Goal: Transaction & Acquisition: Book appointment/travel/reservation

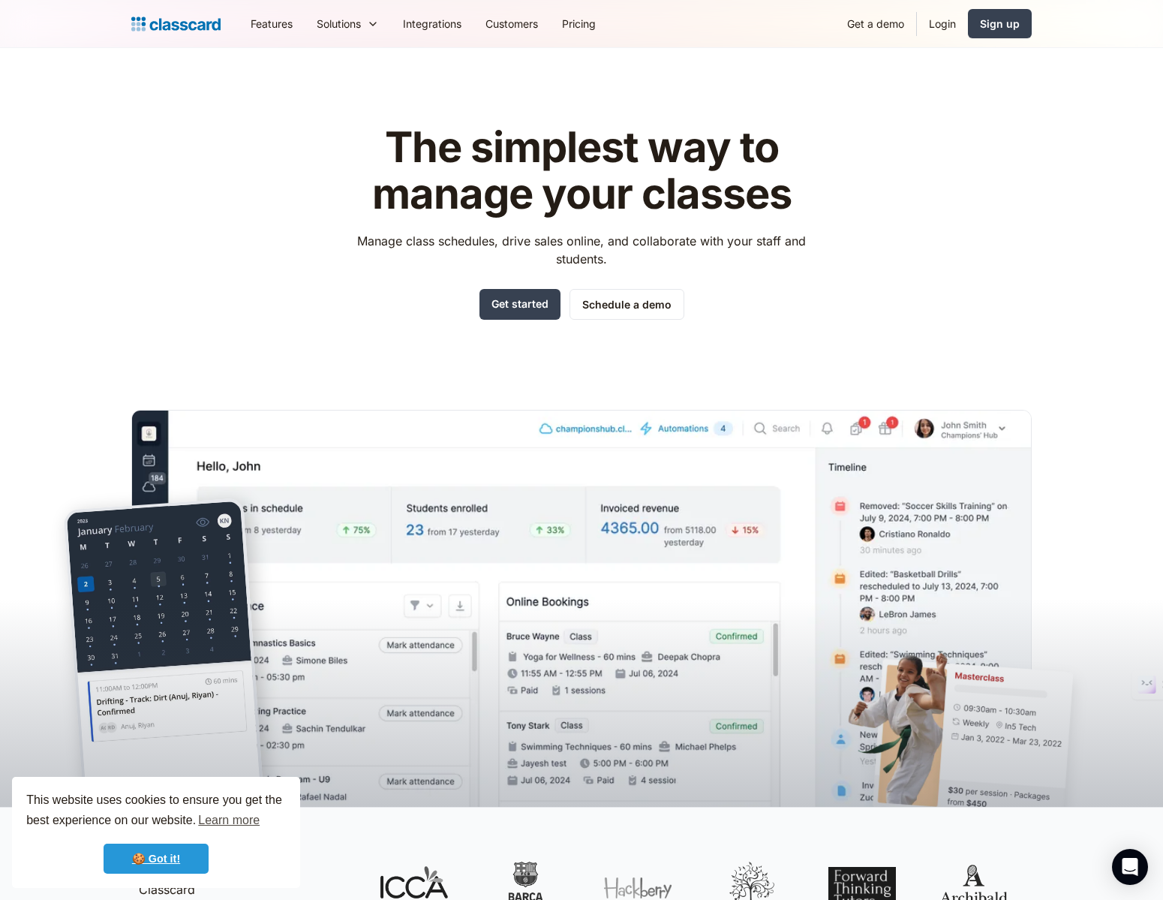
click at [147, 864] on link "🍪 Got it!" at bounding box center [156, 858] width 105 height 30
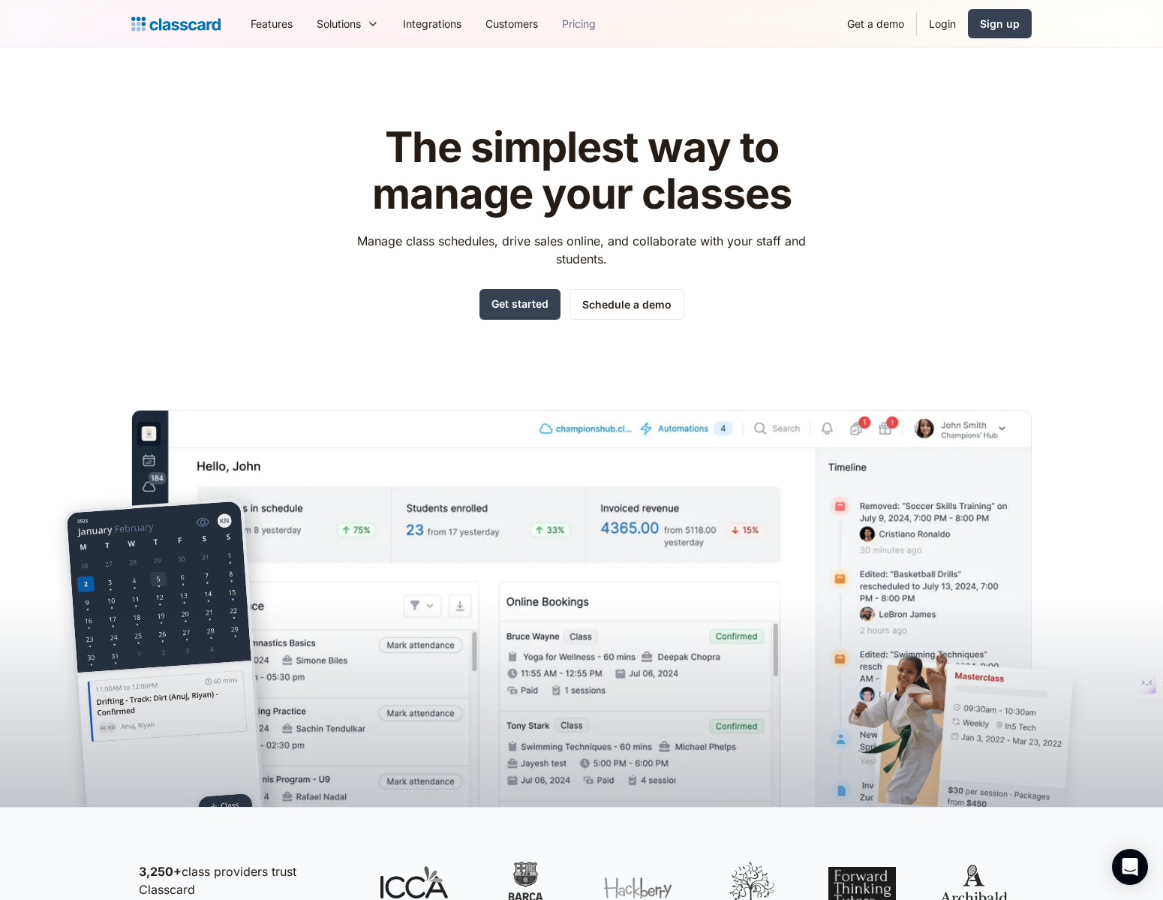
click at [590, 29] on link "Pricing" at bounding box center [579, 24] width 58 height 34
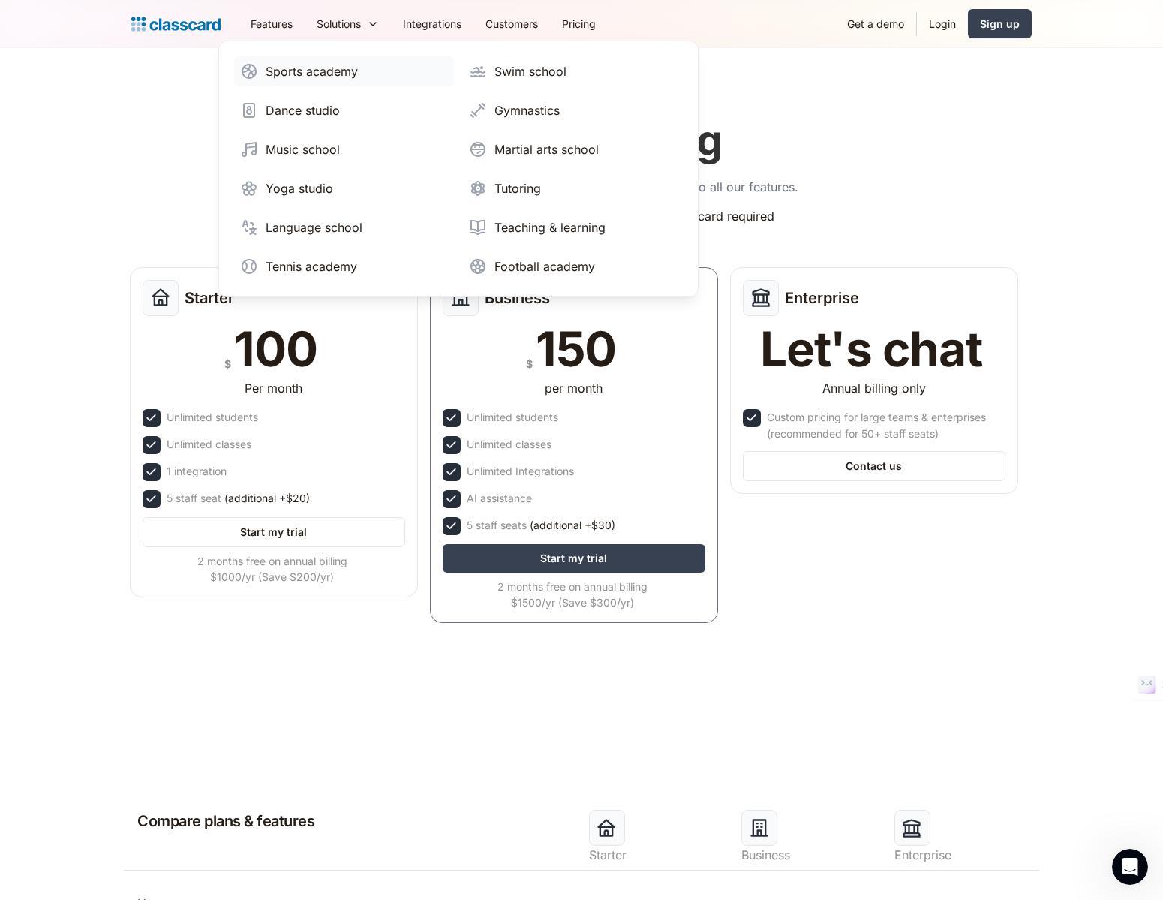
click at [332, 74] on div "Sports academy" at bounding box center [312, 71] width 92 height 18
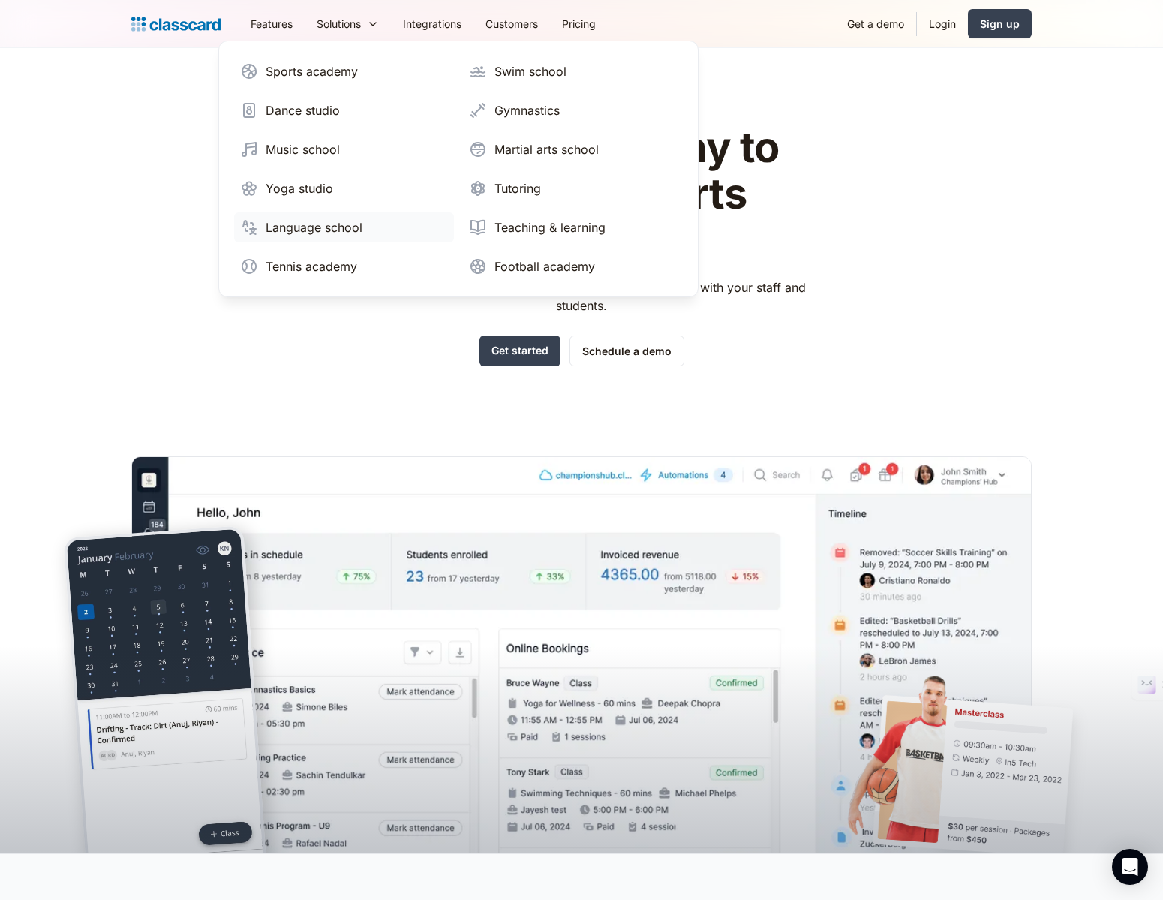
click at [298, 221] on div "Language school" at bounding box center [314, 227] width 97 height 18
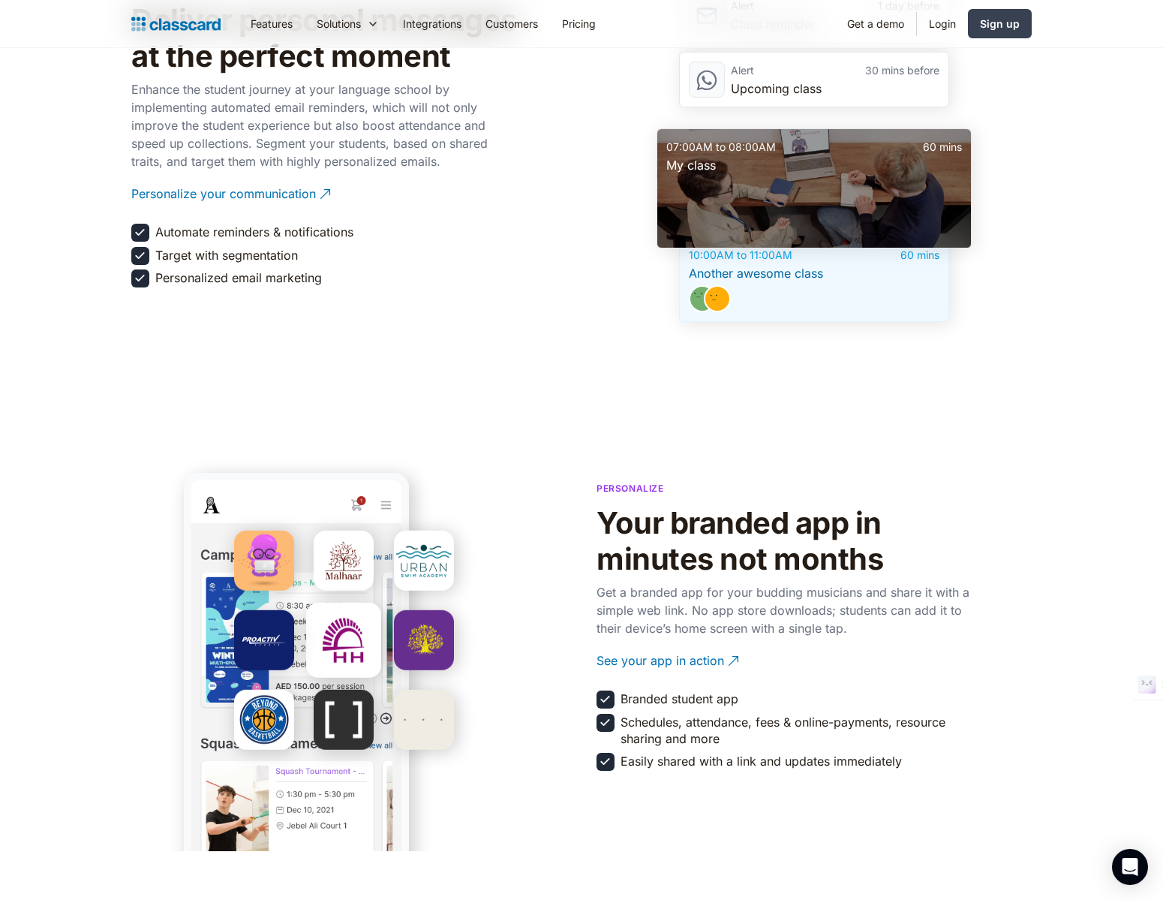
scroll to position [2460, 0]
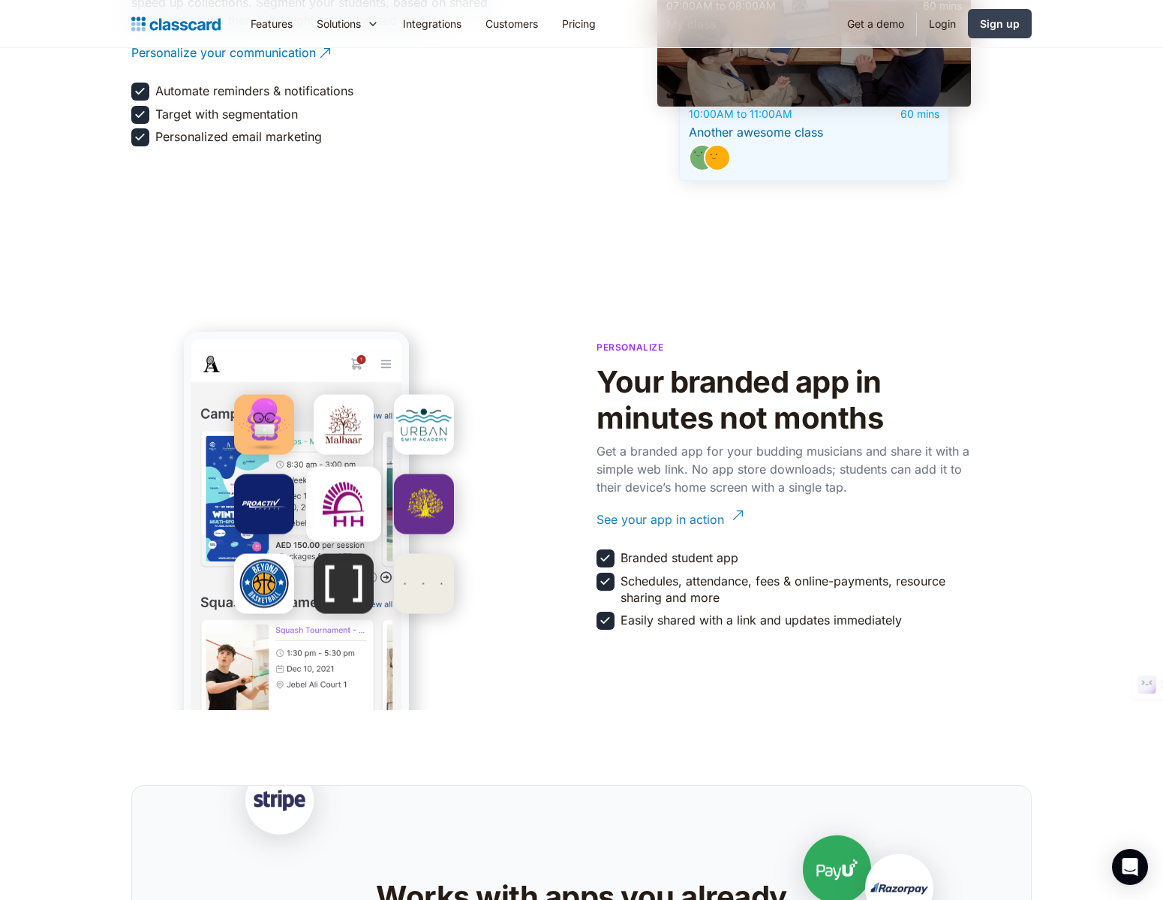
click at [718, 517] on div "See your app in action" at bounding box center [661, 513] width 128 height 29
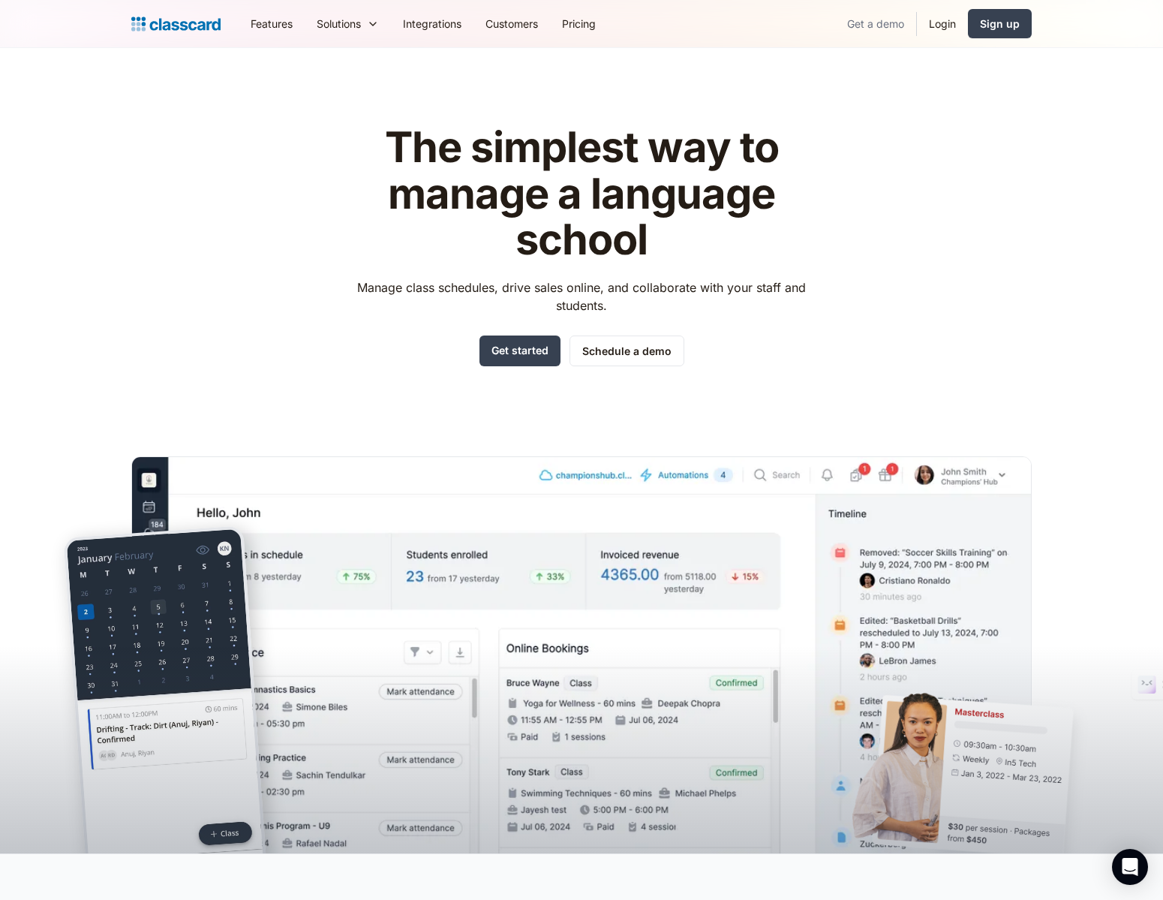
click at [887, 26] on link "Get a demo" at bounding box center [875, 24] width 81 height 34
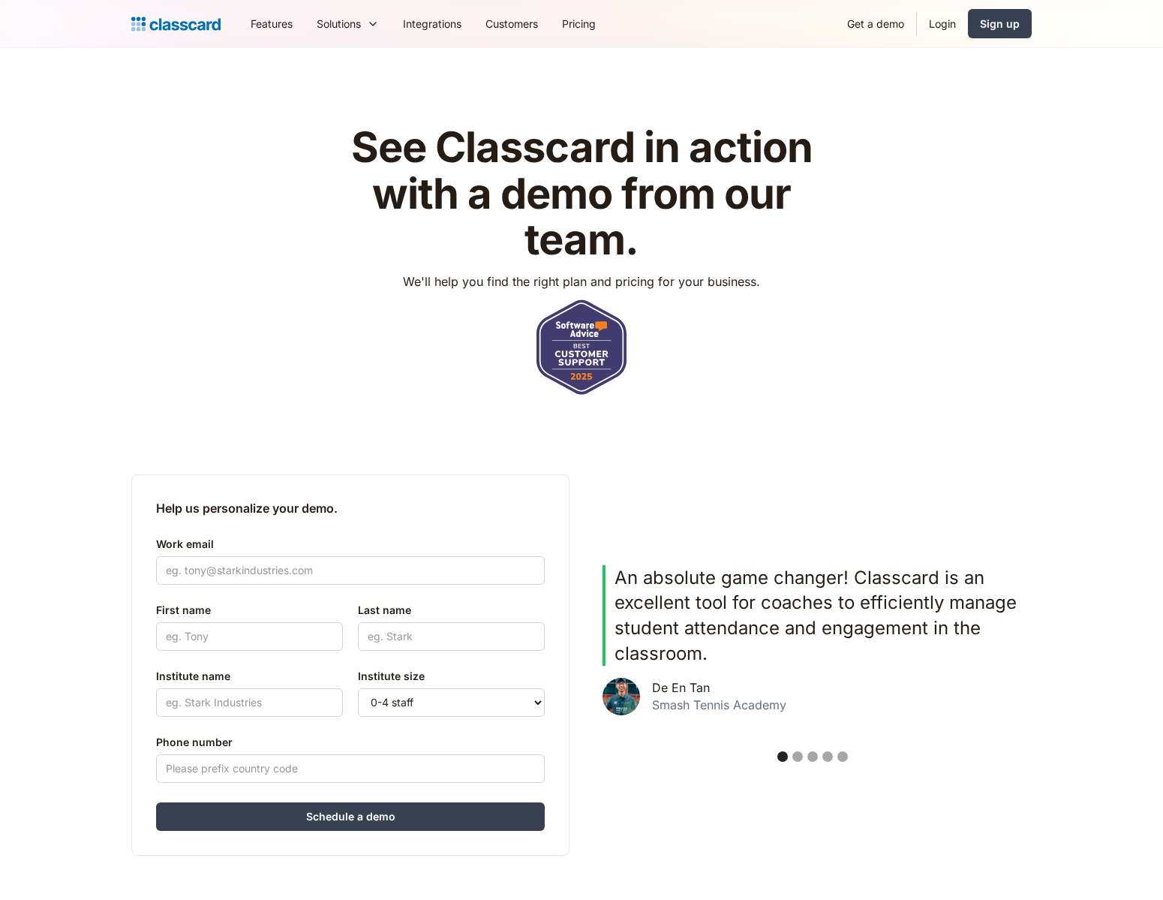
scroll to position [17, 0]
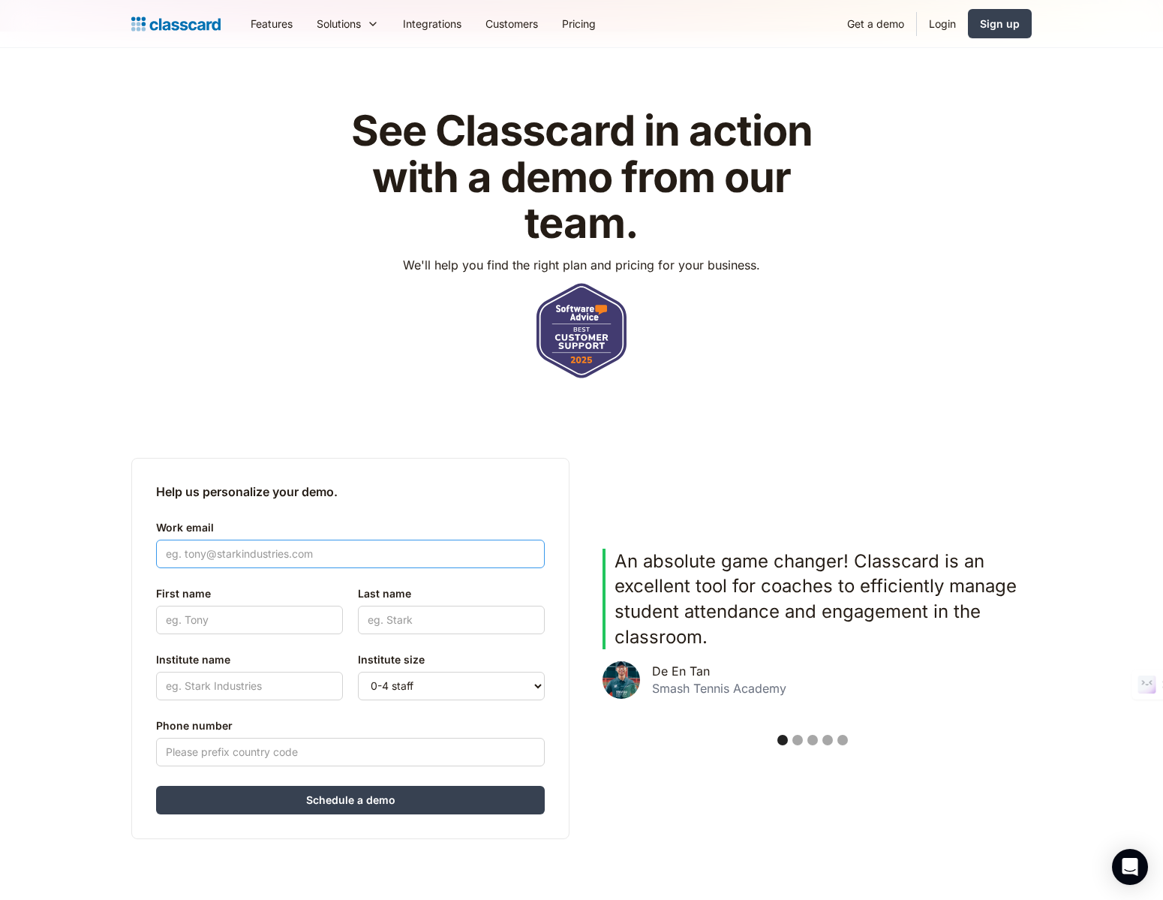
click at [370, 551] on input "Work email" at bounding box center [350, 554] width 389 height 29
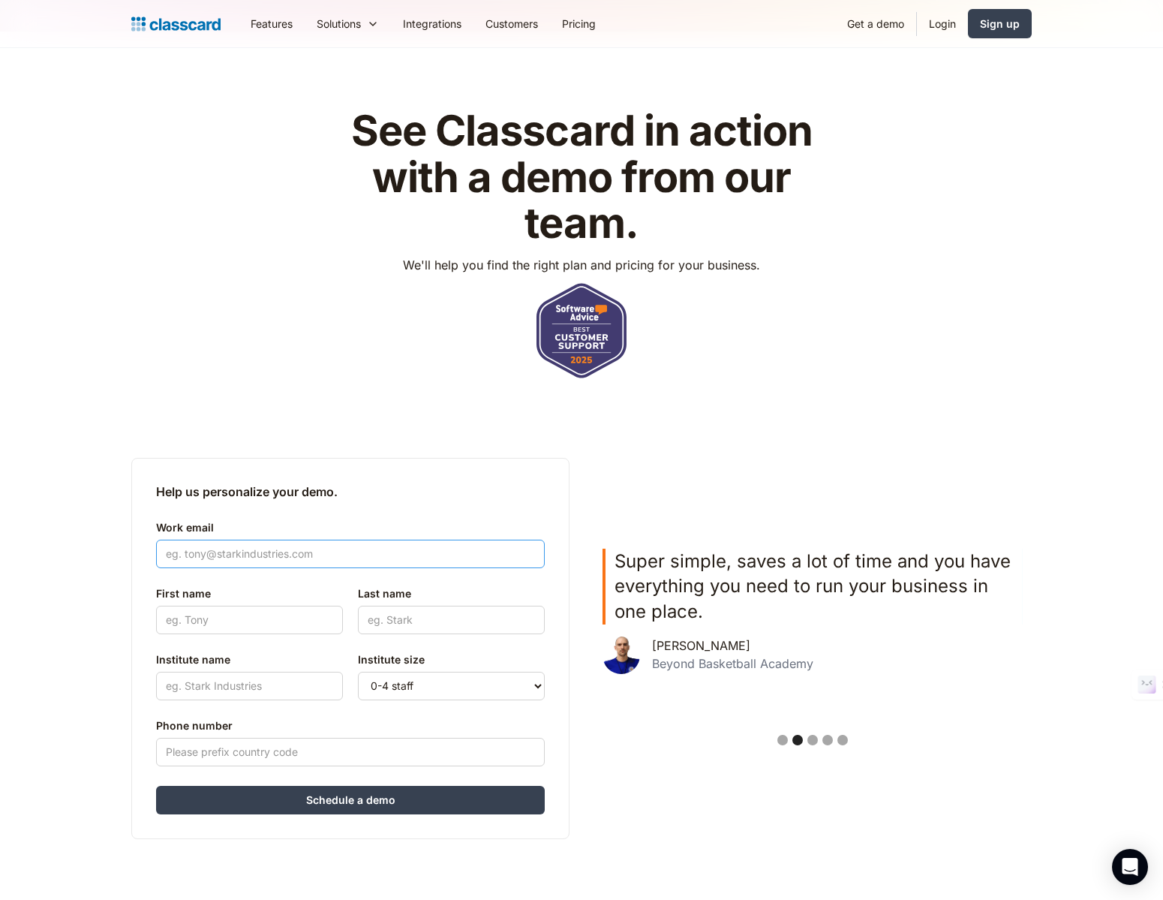
type input "[PERSON_NAME][EMAIL_ADDRESS][PERSON_NAME][DOMAIN_NAME]"
click at [303, 621] on input "First name" at bounding box center [249, 620] width 187 height 29
type input "[PERSON_NAME]"
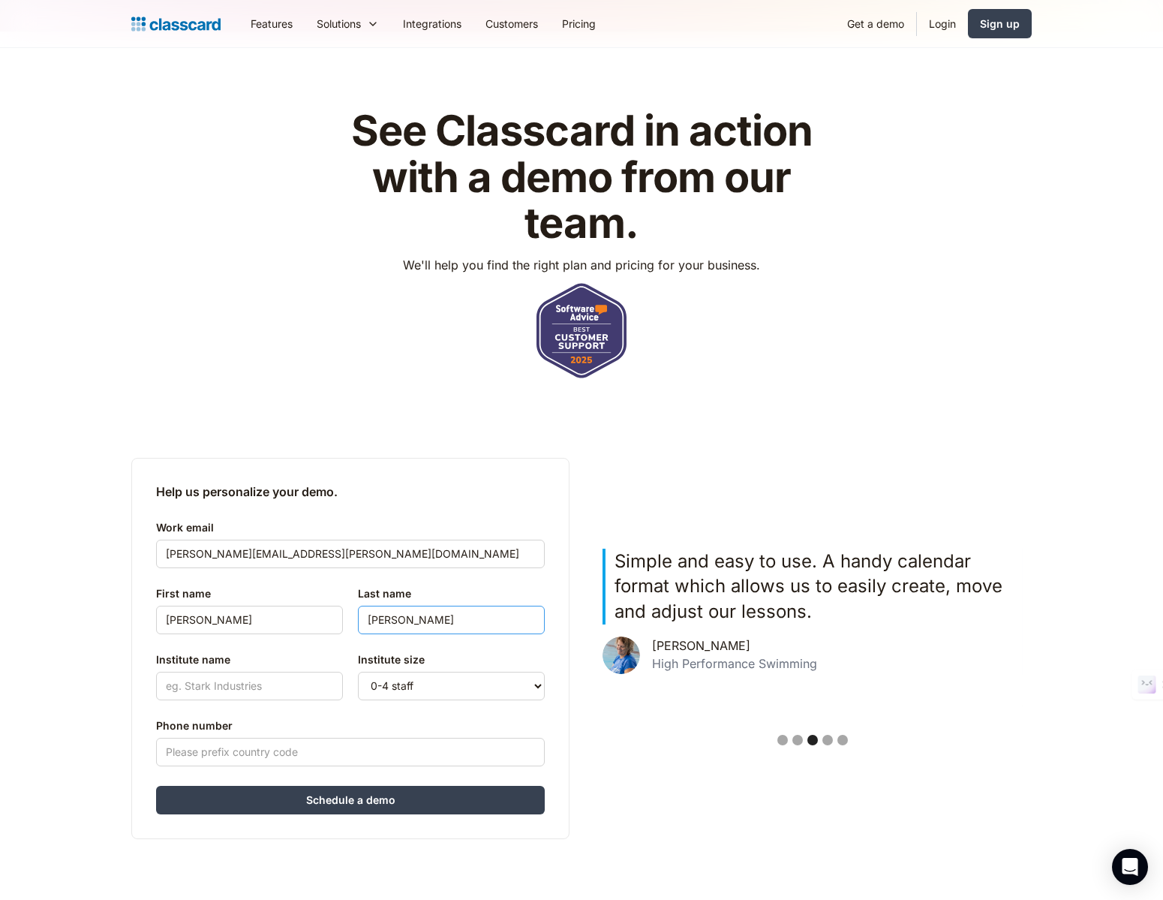
type input "[PERSON_NAME]"
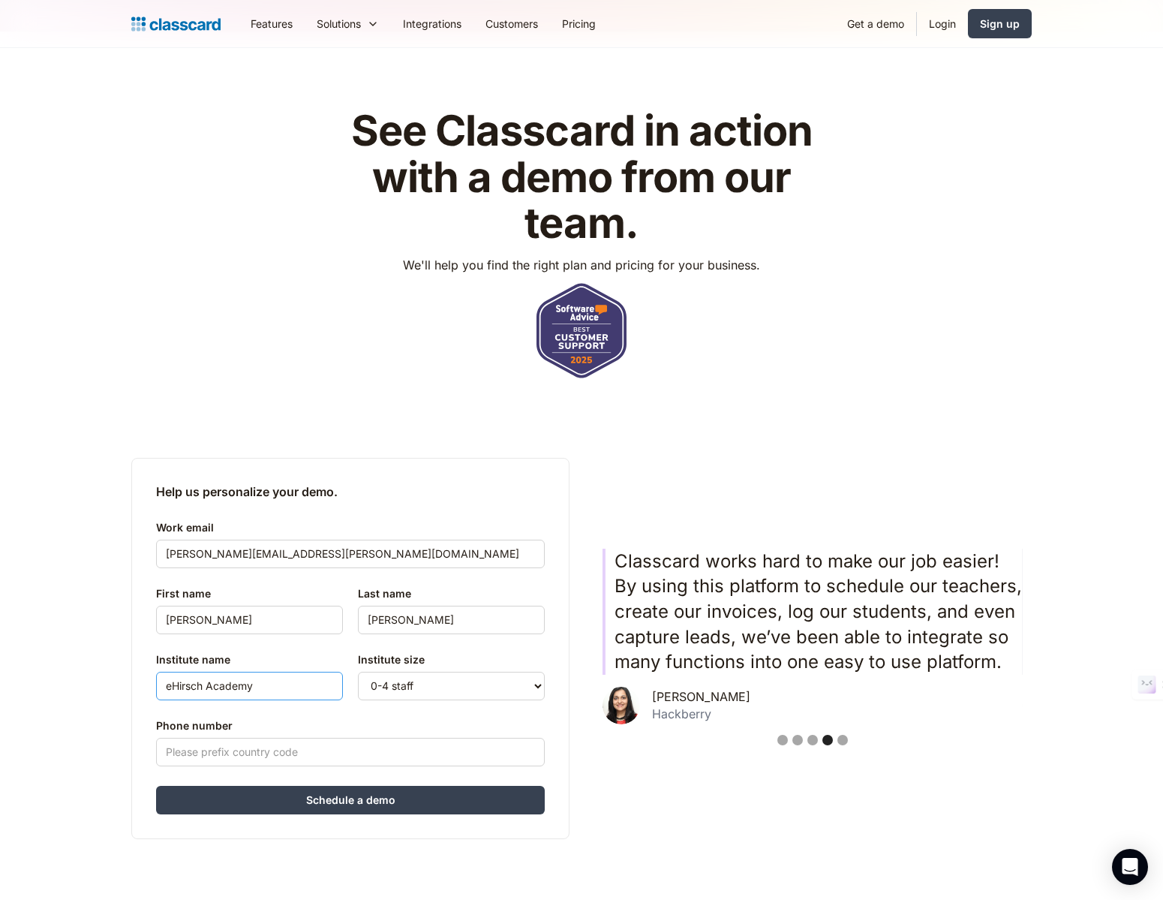
type input "eHirsch Academy"
click at [380, 751] on input "Phone number" at bounding box center [350, 752] width 389 height 29
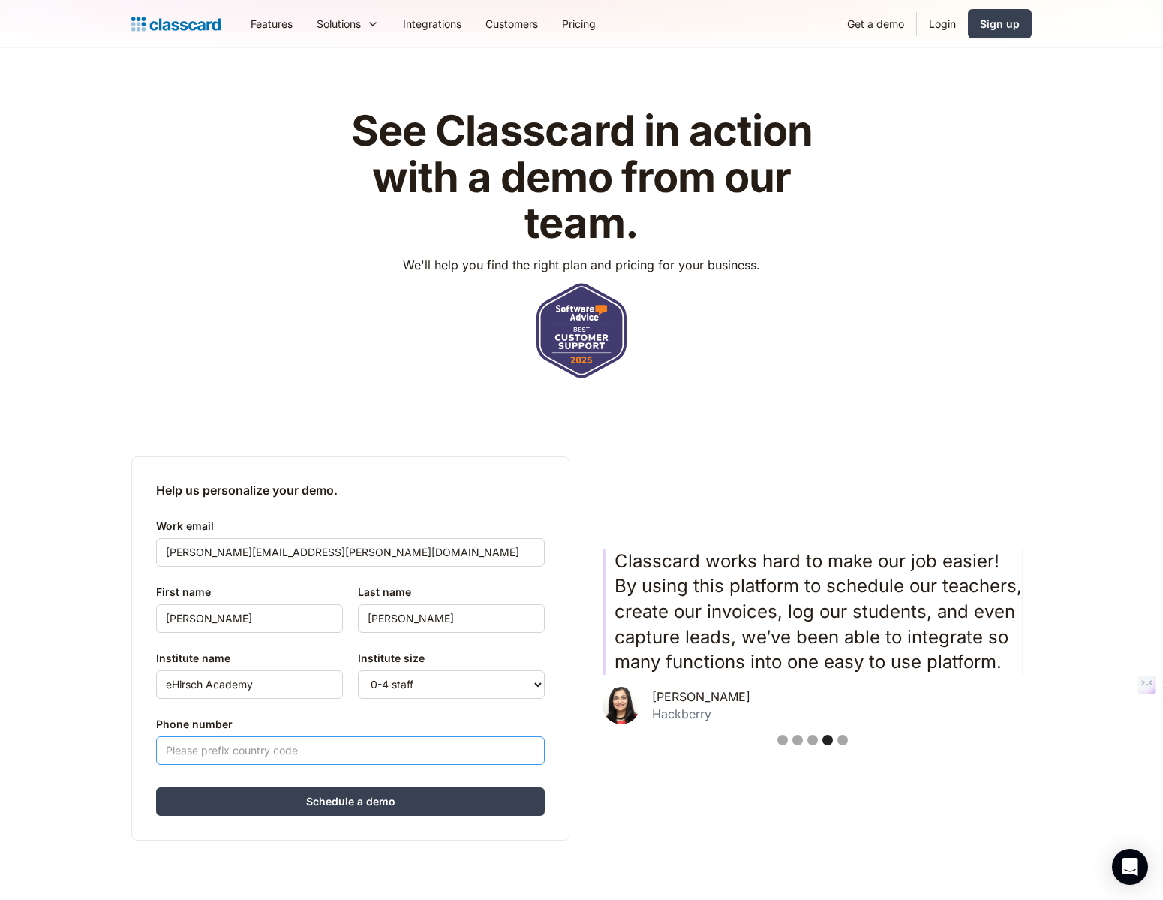
scroll to position [38, 0]
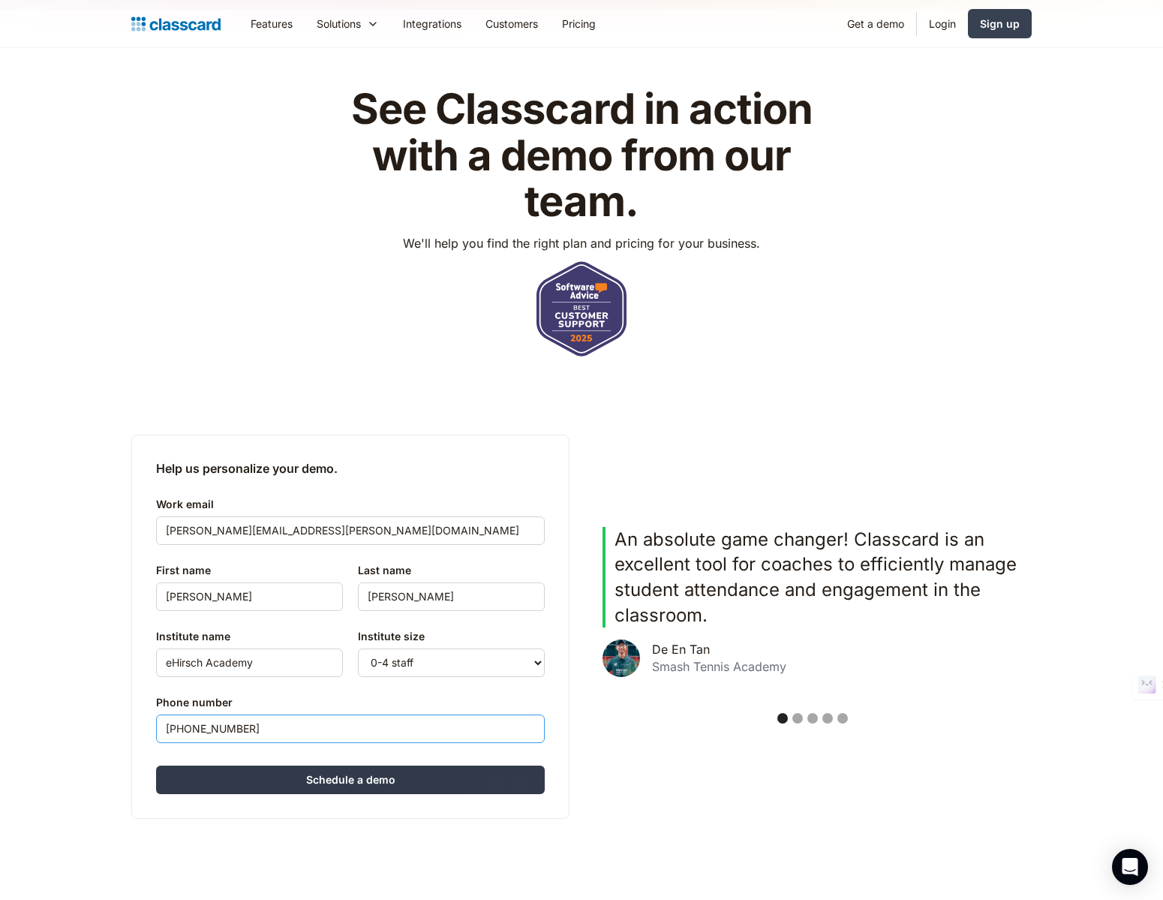
type input "[PHONE_NUMBER]"
click at [369, 778] on input "Schedule a demo" at bounding box center [350, 779] width 389 height 29
type input "Hang in there..."
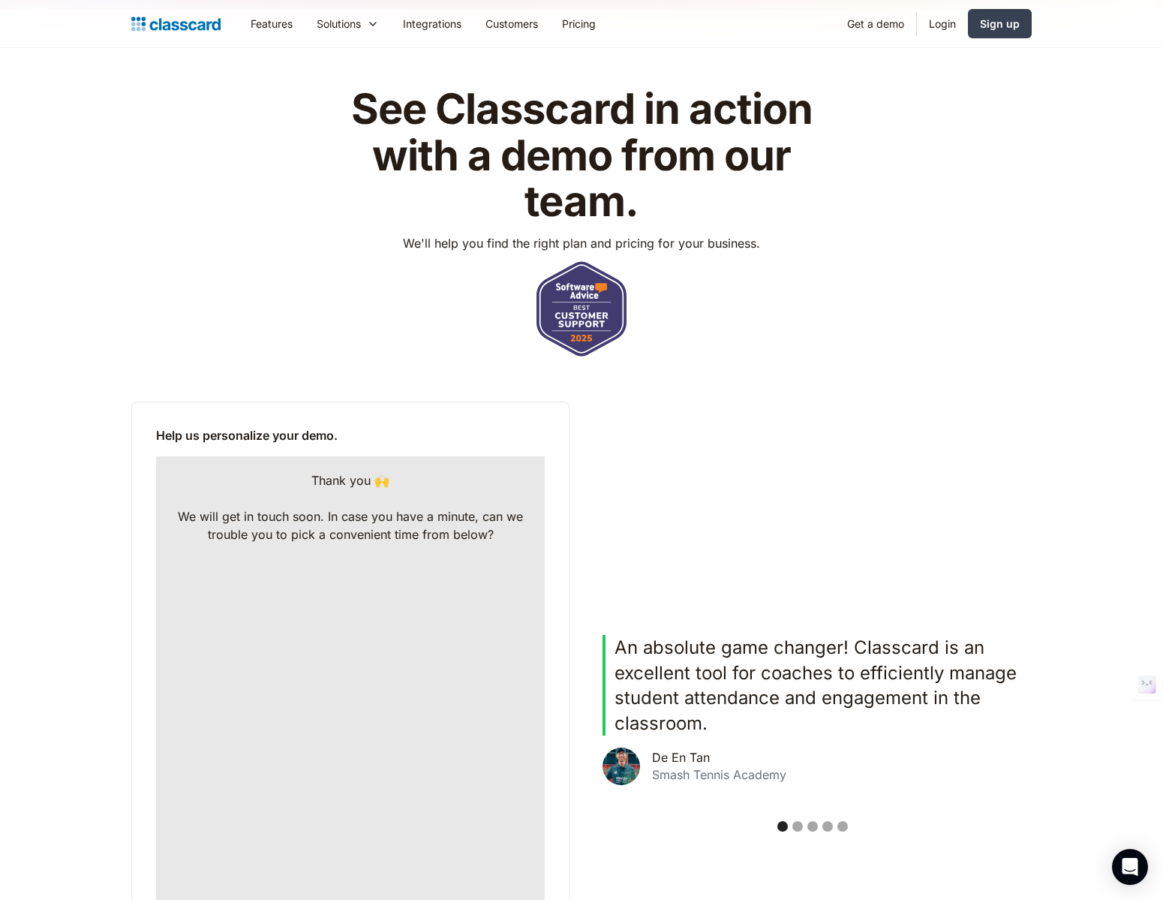
scroll to position [181, 0]
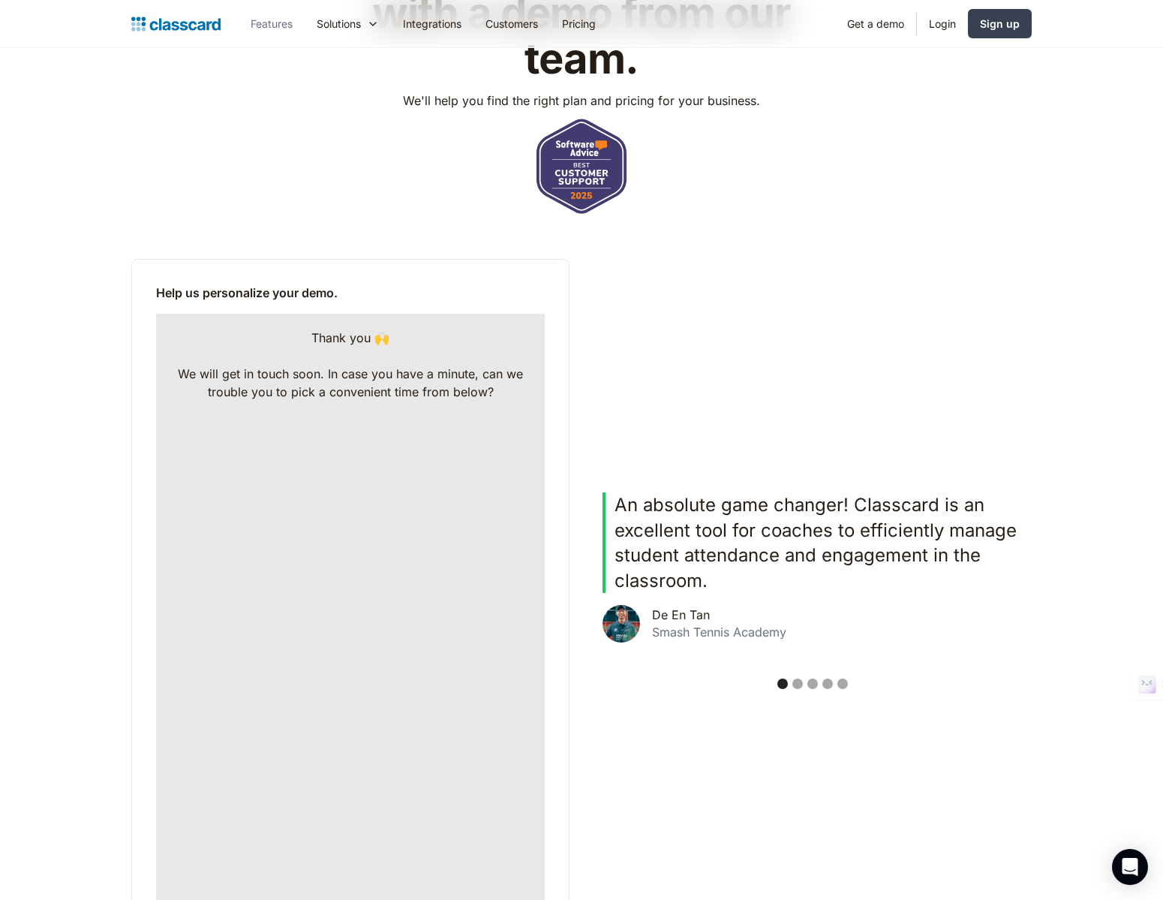
click at [274, 21] on link "Features" at bounding box center [272, 24] width 66 height 34
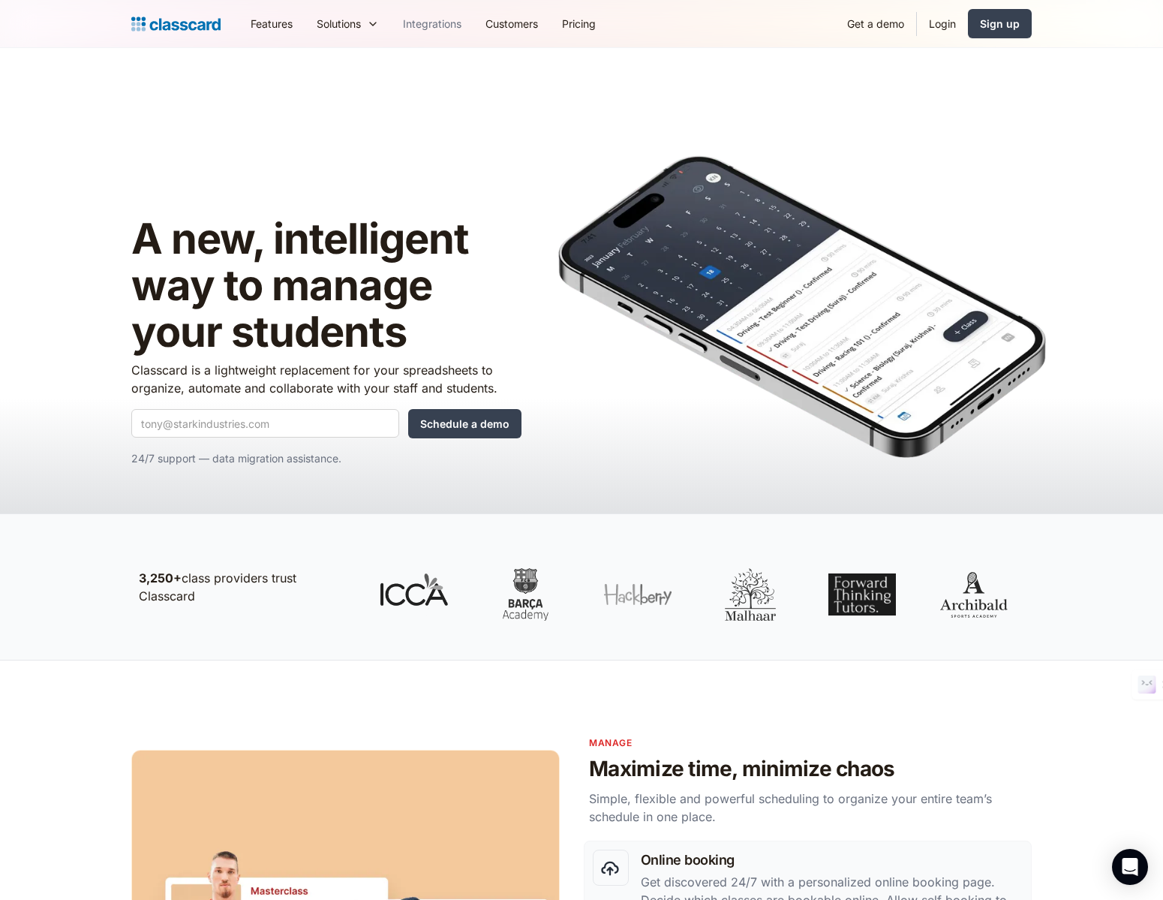
click at [437, 27] on link "Integrations" at bounding box center [432, 24] width 83 height 34
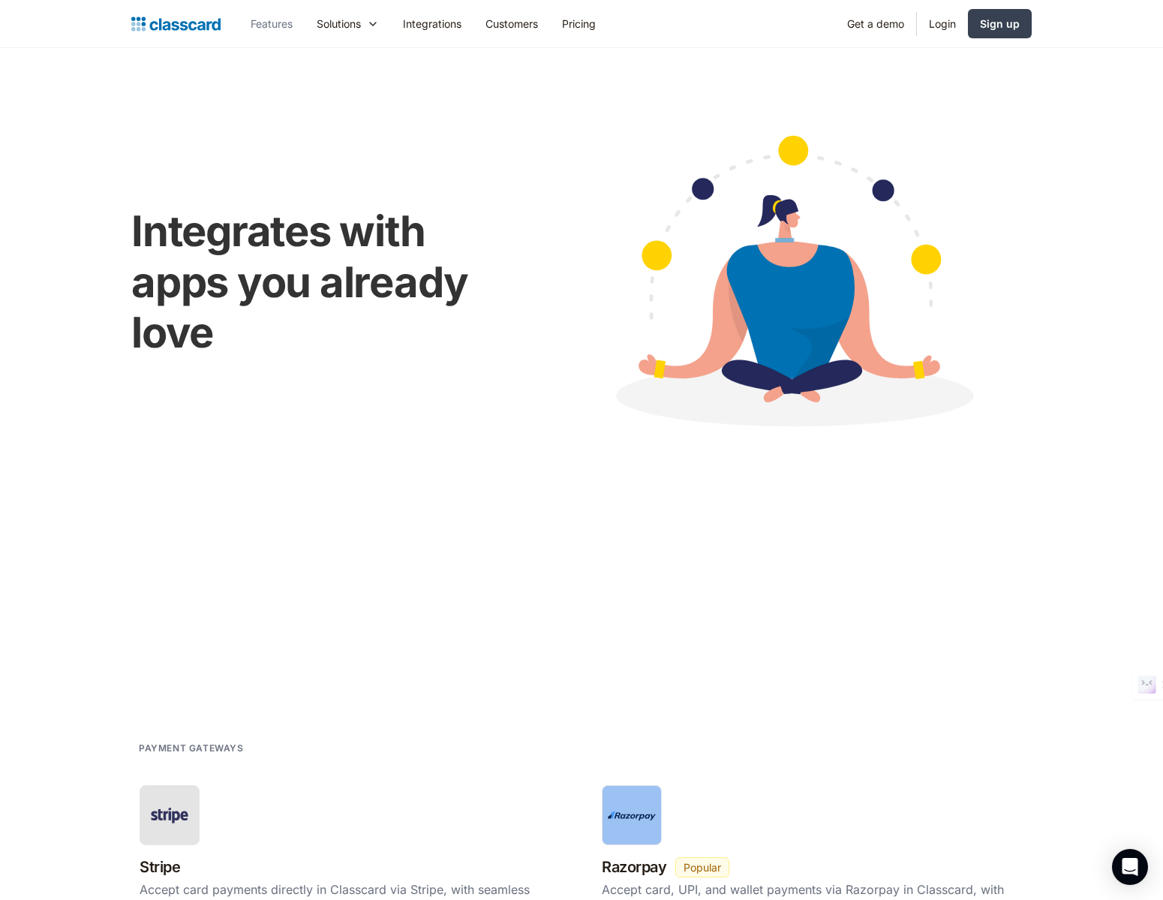
click at [272, 22] on link "Features" at bounding box center [272, 24] width 66 height 34
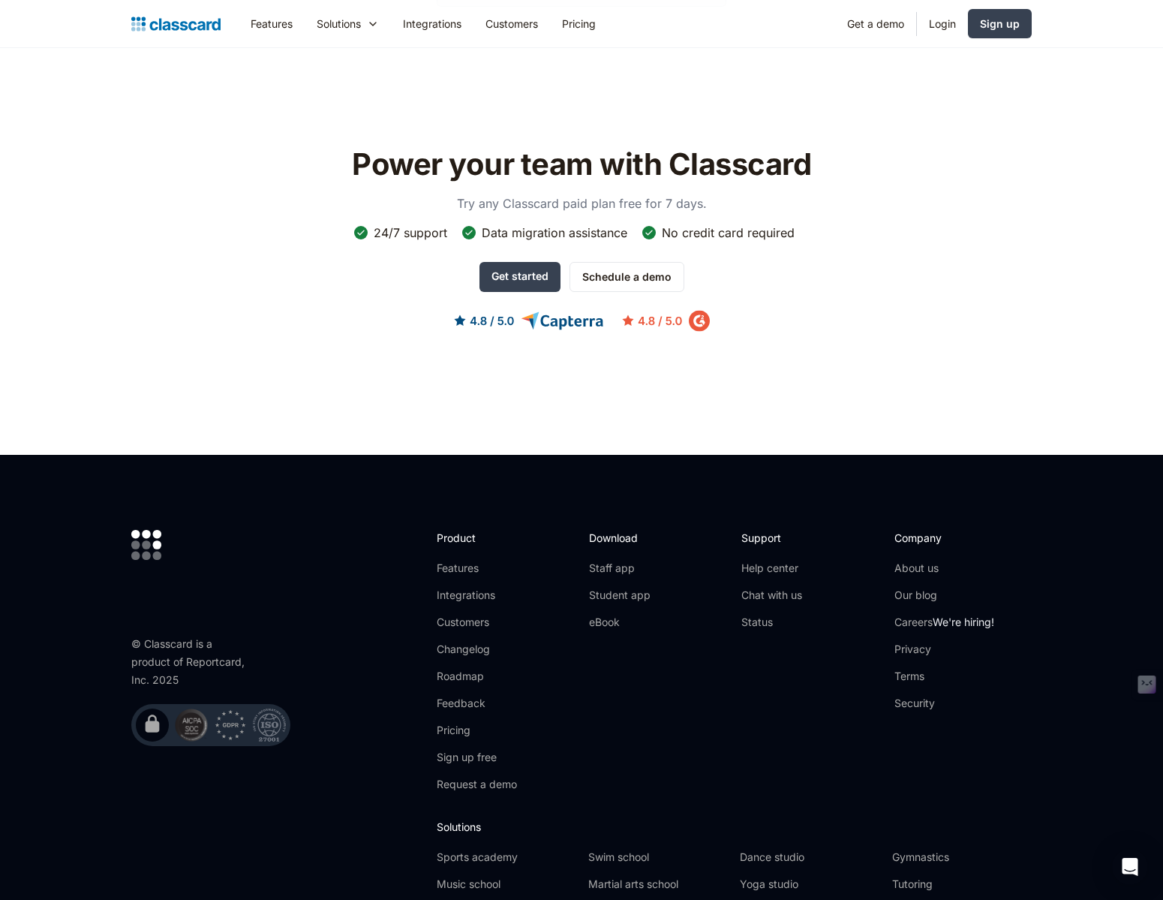
scroll to position [4239, 0]
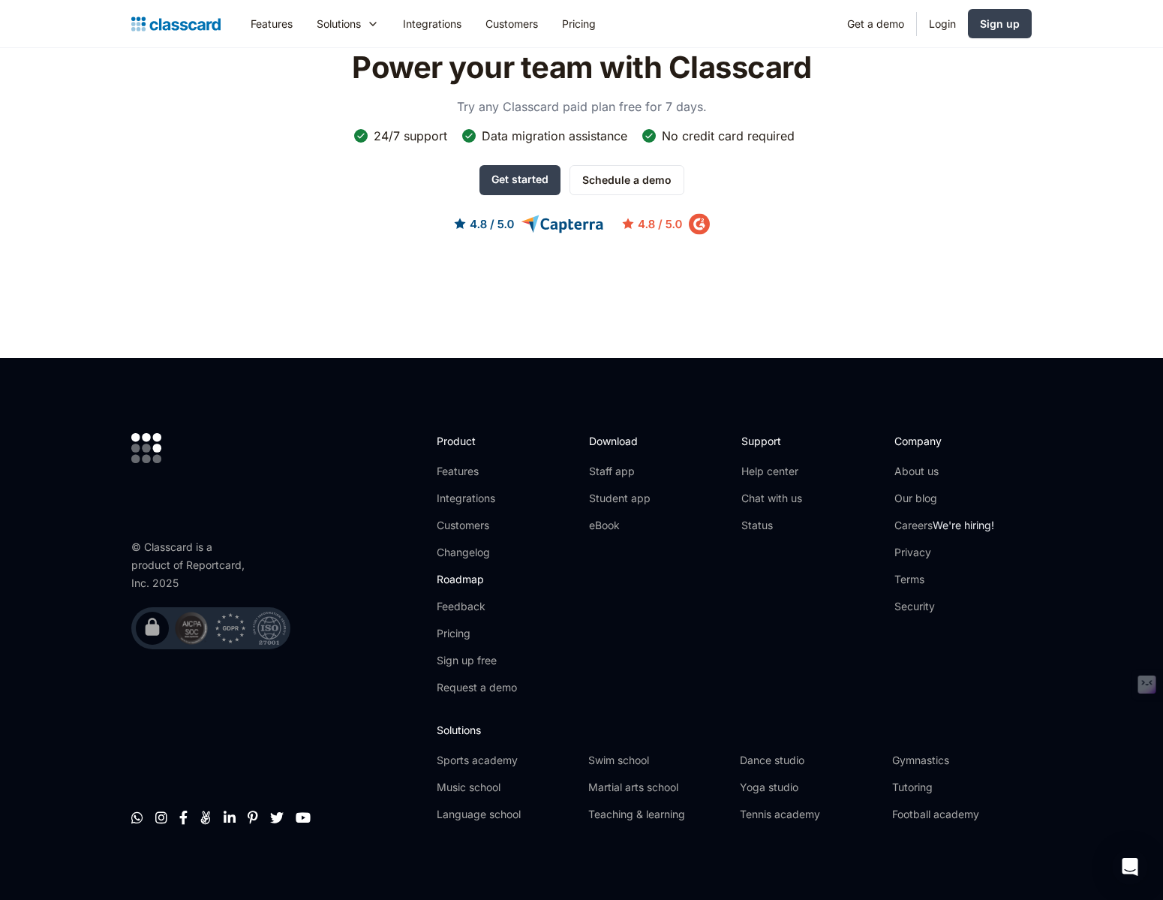
click at [468, 572] on link "Roadmap" at bounding box center [477, 579] width 80 height 15
click at [901, 782] on link "Tutoring" at bounding box center [962, 787] width 140 height 15
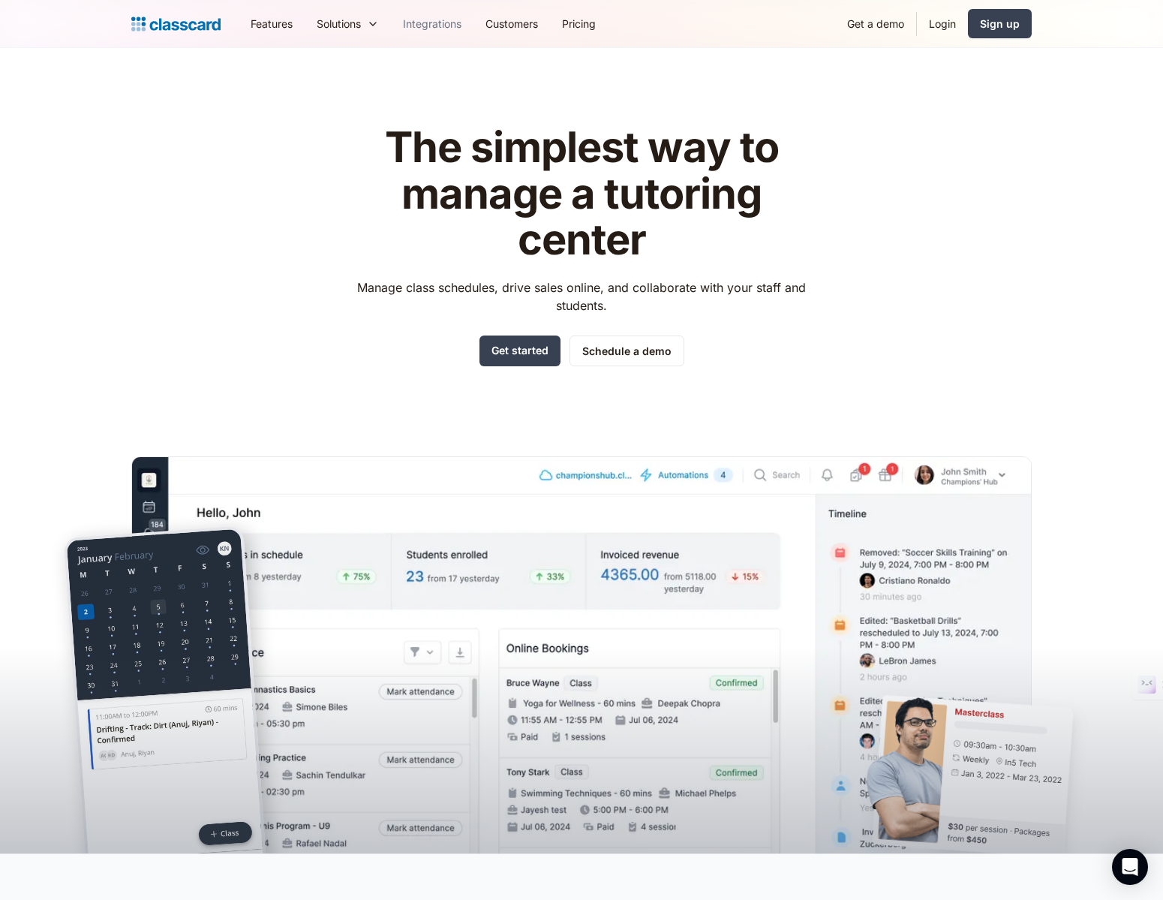
click at [421, 24] on link "Integrations" at bounding box center [432, 24] width 83 height 34
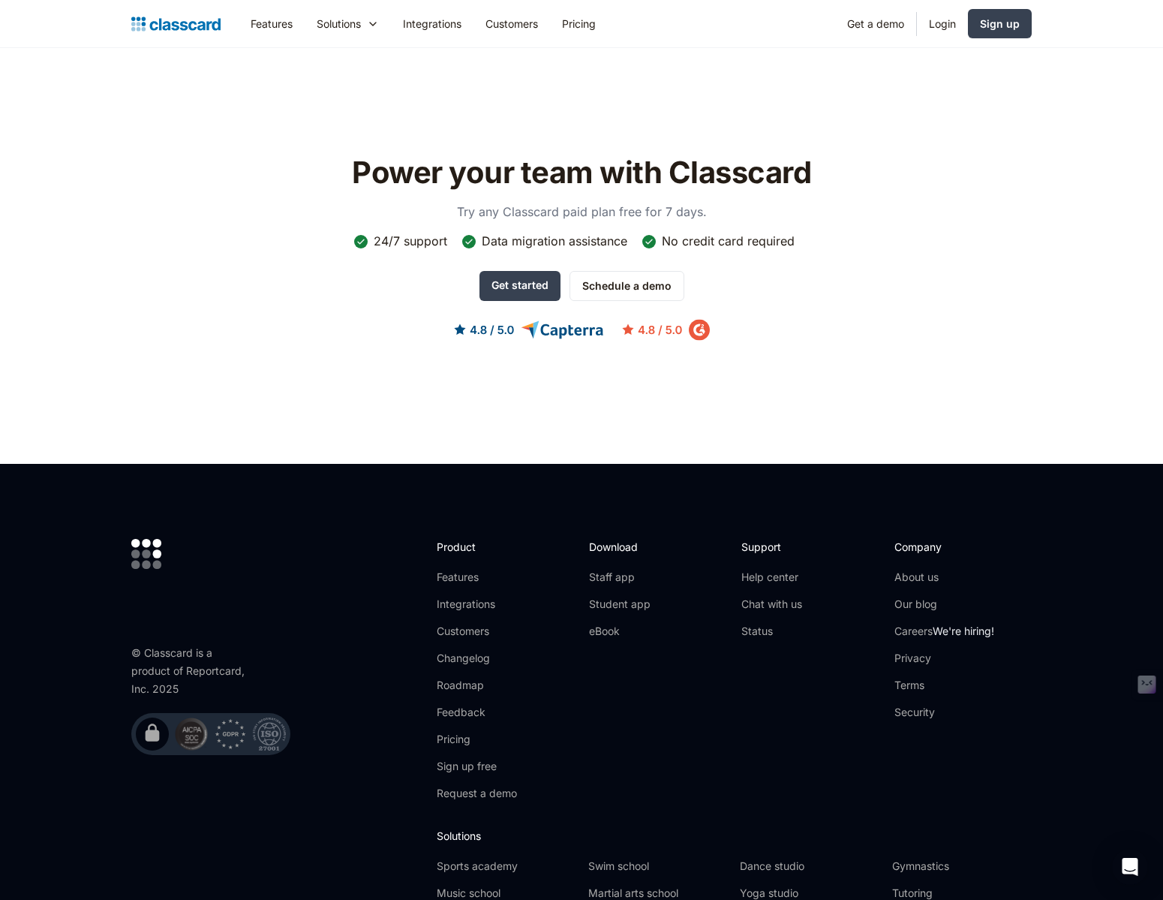
scroll to position [3468, 0]
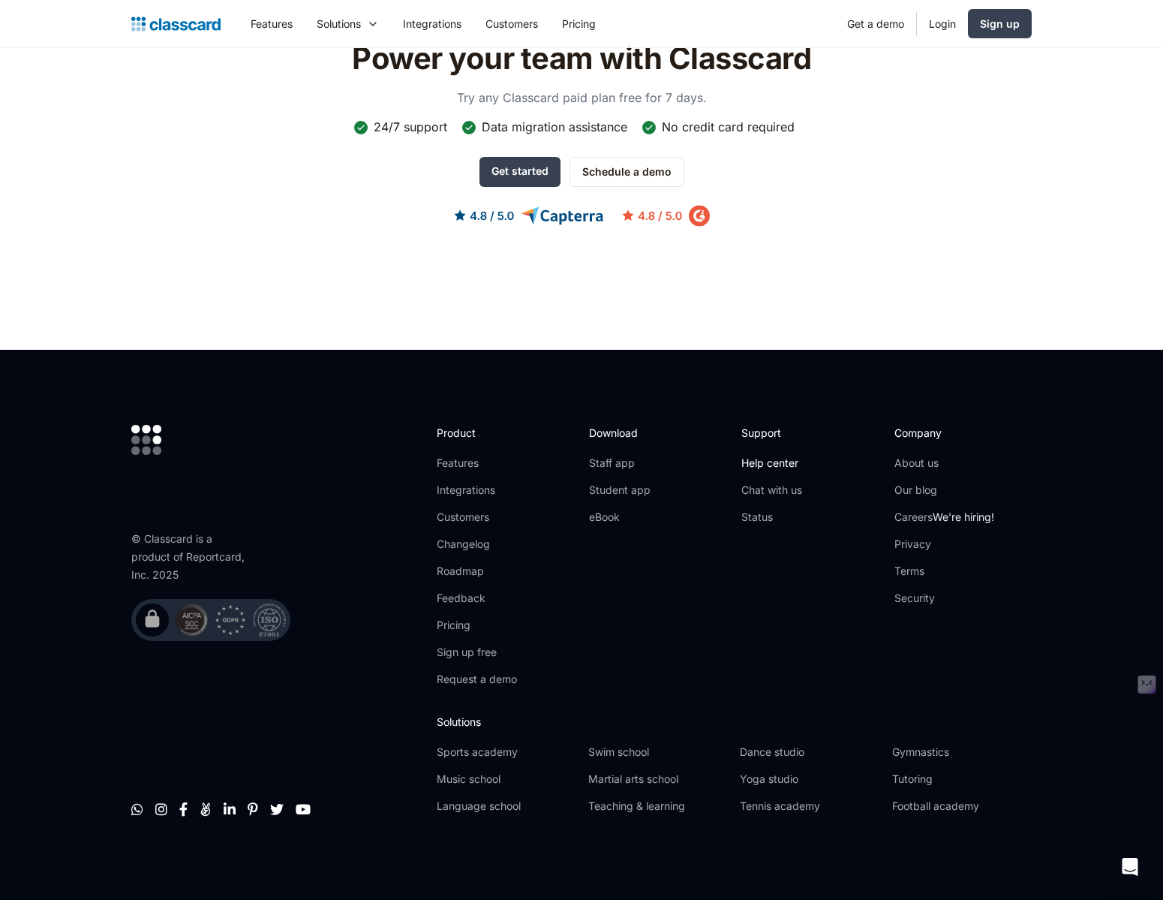
click at [776, 464] on link "Help center" at bounding box center [771, 463] width 61 height 15
